Goal: Find specific page/section: Find specific page/section

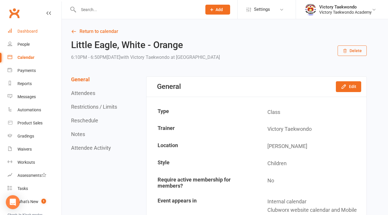
click at [28, 34] on link "Dashboard" at bounding box center [35, 31] width 54 height 13
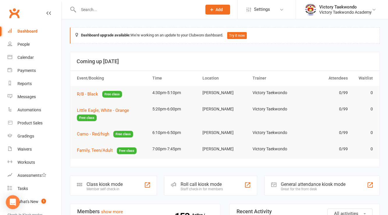
click at [108, 6] on input "text" at bounding box center [137, 10] width 121 height 8
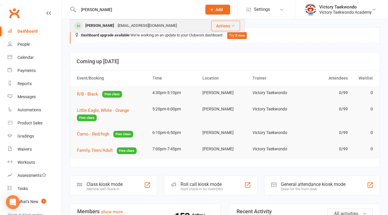
type input "[PERSON_NAME]"
click at [110, 27] on div "[PERSON_NAME]" at bounding box center [100, 26] width 32 height 8
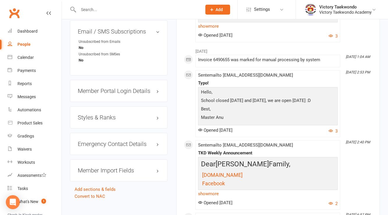
scroll to position [466, 0]
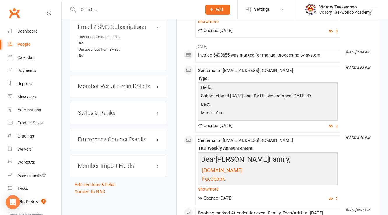
click at [101, 107] on div "Styles & Ranks" at bounding box center [119, 113] width 98 height 22
click at [101, 110] on h3 "Styles & Ranks" at bounding box center [119, 113] width 82 height 6
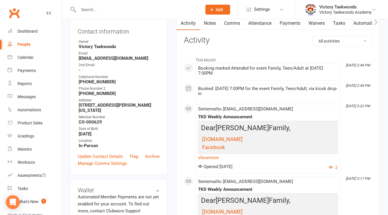
scroll to position [0, 0]
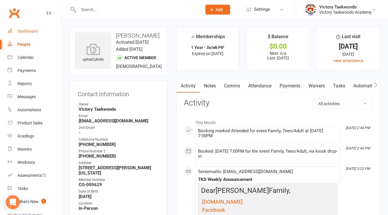
click at [20, 34] on link "Dashboard" at bounding box center [35, 31] width 54 height 13
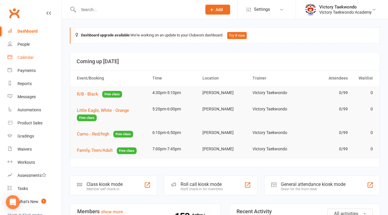
click at [28, 58] on div "Calendar" at bounding box center [25, 57] width 16 height 5
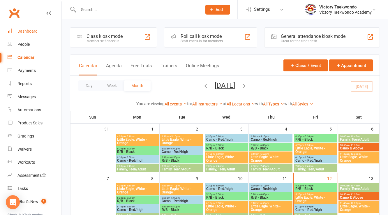
click at [27, 31] on div "Dashboard" at bounding box center [27, 31] width 20 height 5
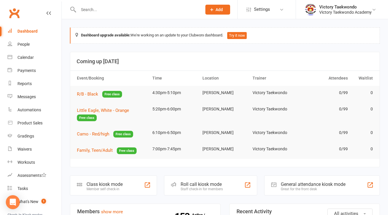
click at [304, 56] on header "Coming up [DATE]" at bounding box center [225, 61] width 310 height 19
